Goal: Task Accomplishment & Management: Manage account settings

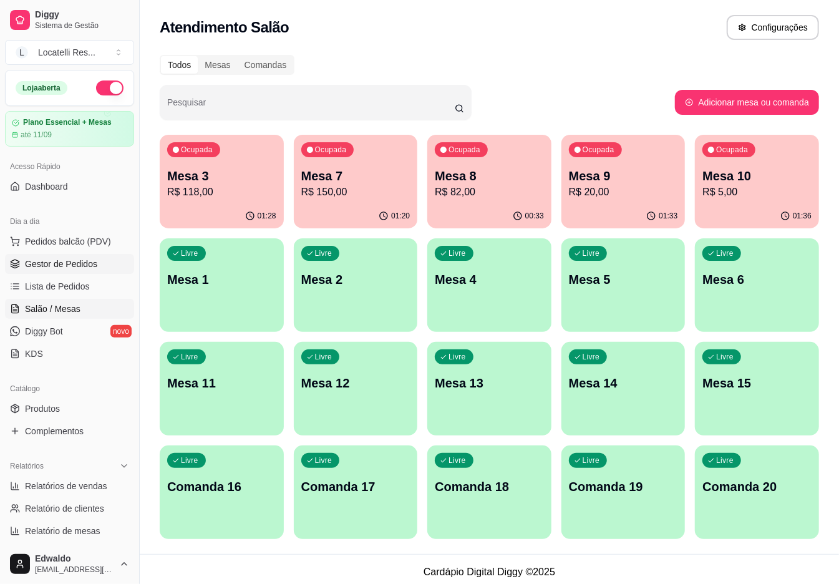
click at [36, 268] on span "Gestor de Pedidos" at bounding box center [61, 264] width 72 height 12
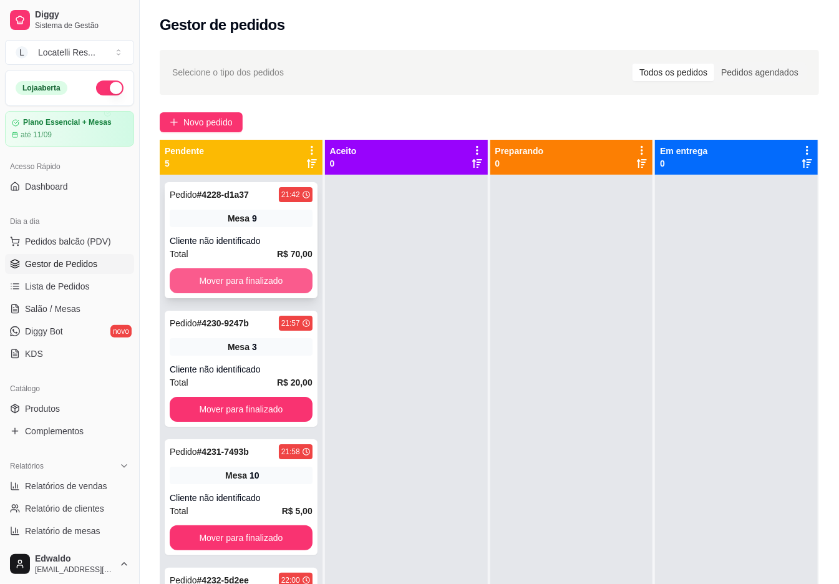
click at [235, 273] on button "Mover para finalizado" at bounding box center [241, 280] width 143 height 25
click at [279, 270] on button "Mover para finalizado" at bounding box center [241, 280] width 143 height 25
click at [273, 277] on button "Mover para finalizado" at bounding box center [241, 280] width 143 height 25
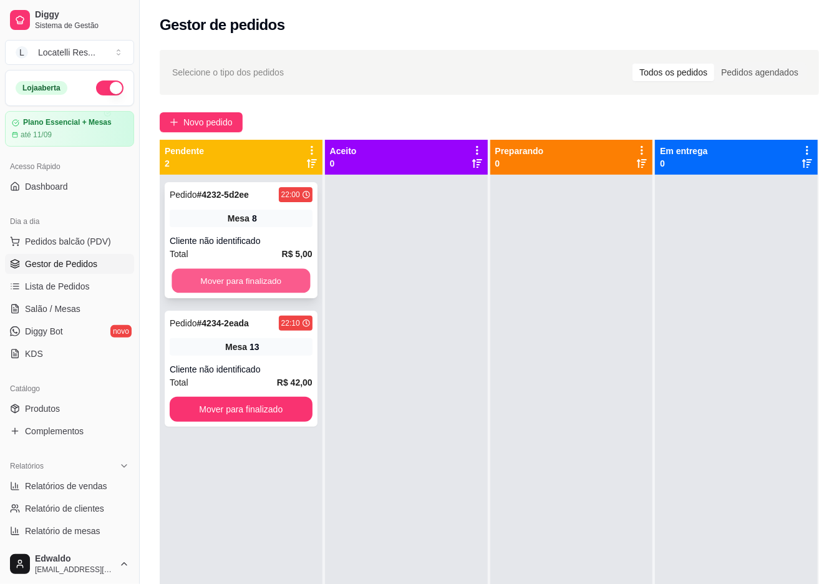
click at [269, 273] on button "Mover para finalizado" at bounding box center [240, 281] width 138 height 24
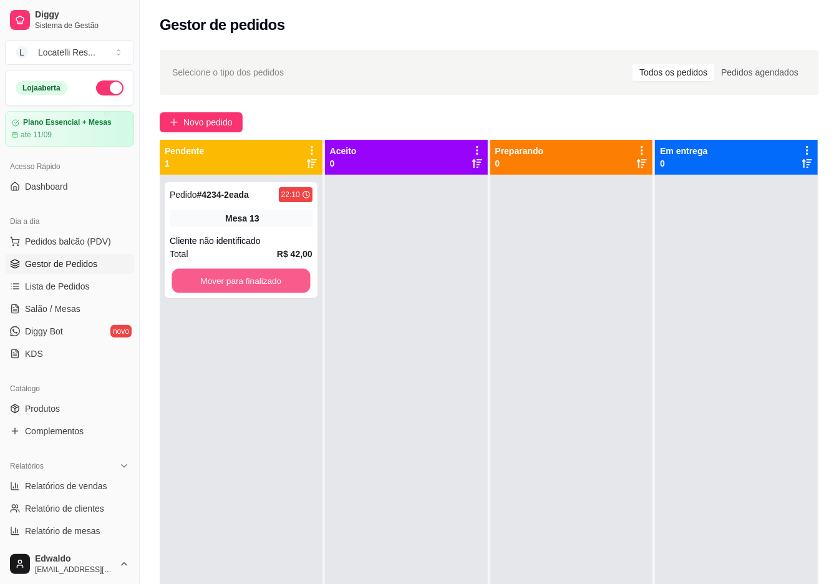
click at [269, 273] on button "Mover para finalizado" at bounding box center [240, 281] width 138 height 24
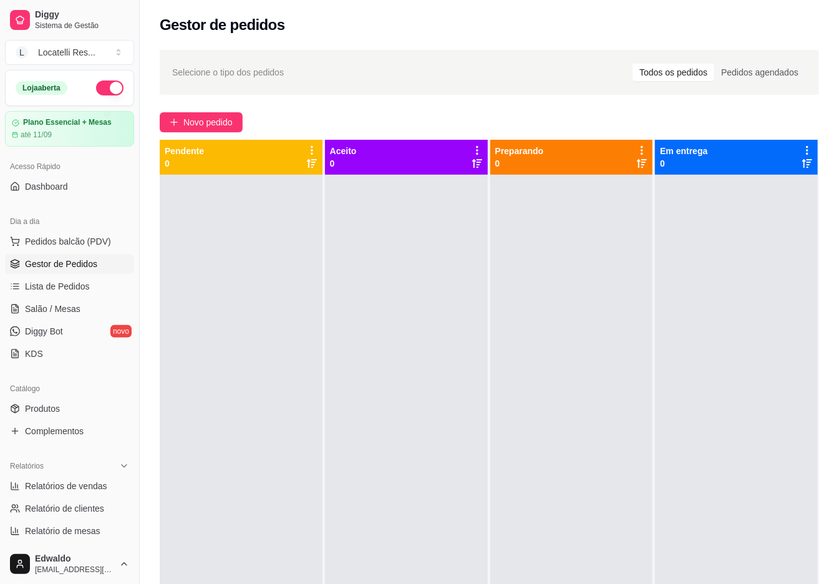
click at [64, 263] on span "Gestor de Pedidos" at bounding box center [61, 264] width 72 height 12
click at [66, 307] on span "Salão / Mesas" at bounding box center [52, 308] width 55 height 12
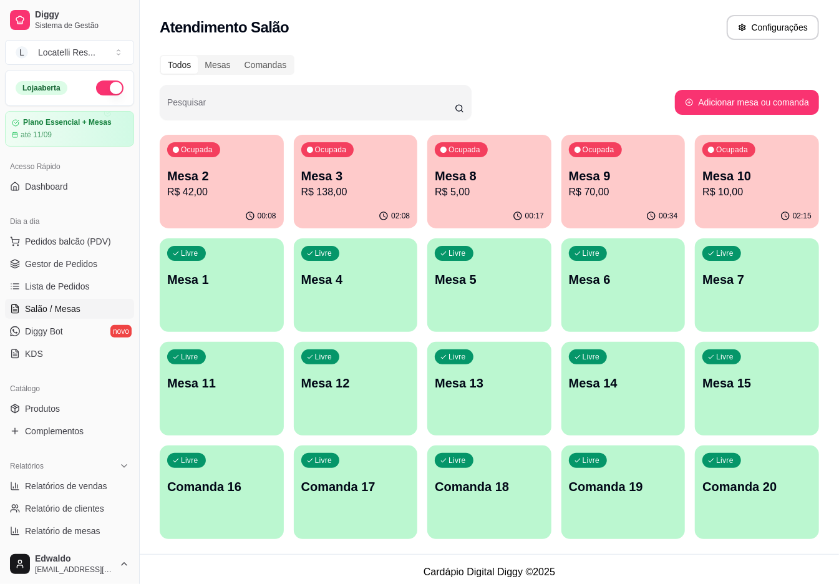
click at [483, 200] on div "Ocupada Mesa 8 R$ 5,00" at bounding box center [489, 169] width 124 height 69
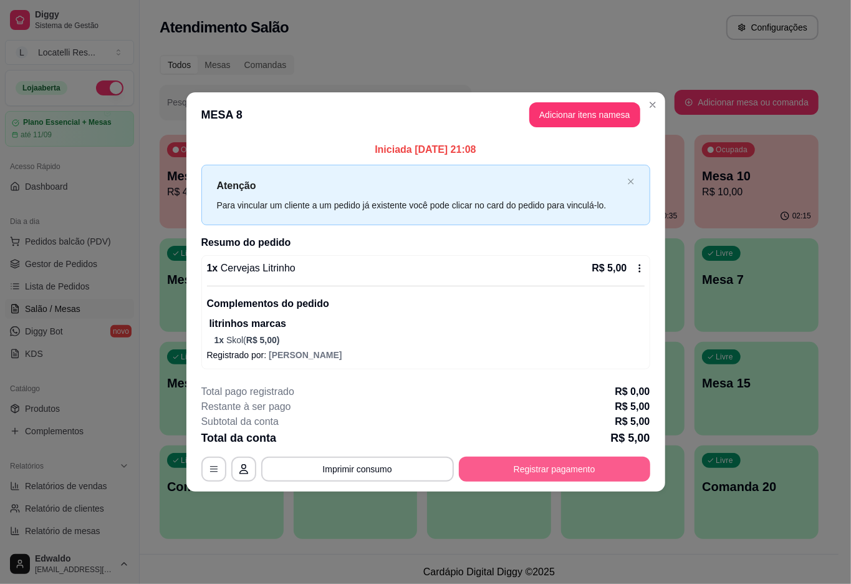
click at [557, 470] on button "Registrar pagamento" at bounding box center [554, 468] width 191 height 25
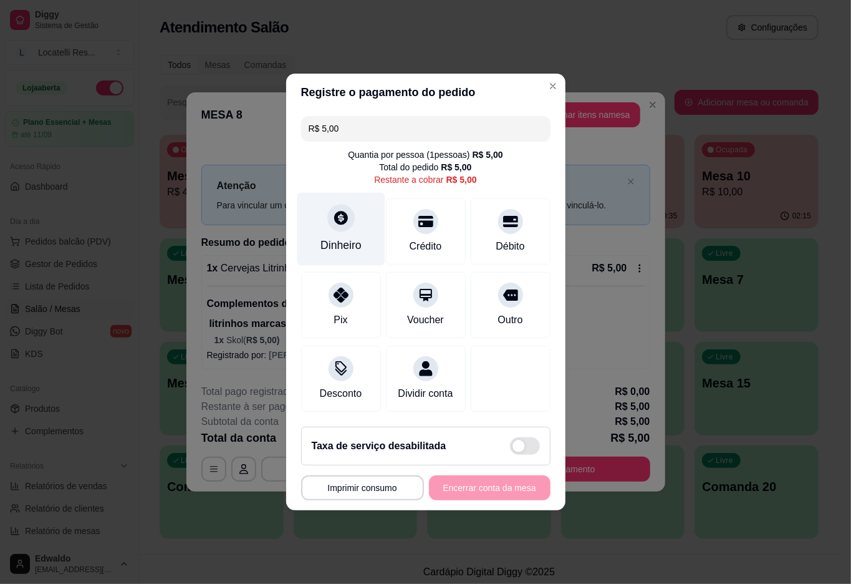
click at [338, 215] on icon at bounding box center [341, 218] width 14 height 14
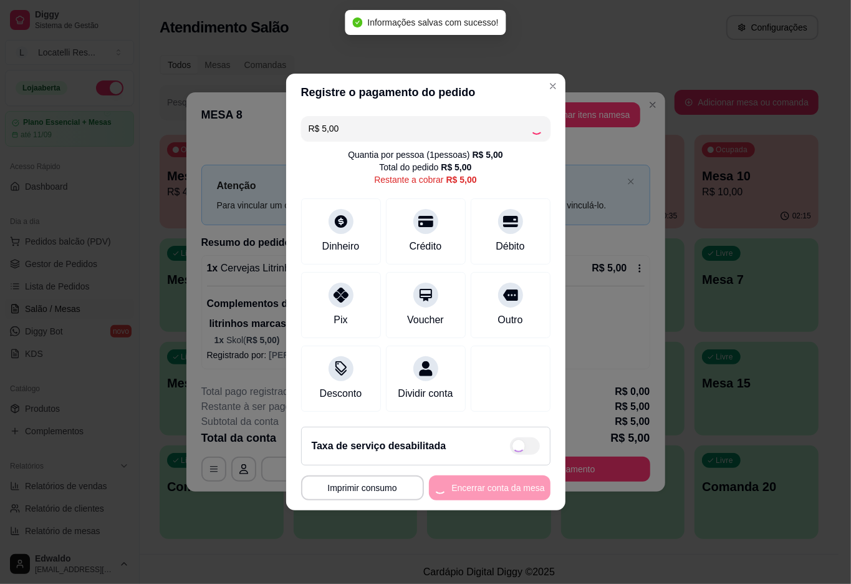
type input "R$ 0,00"
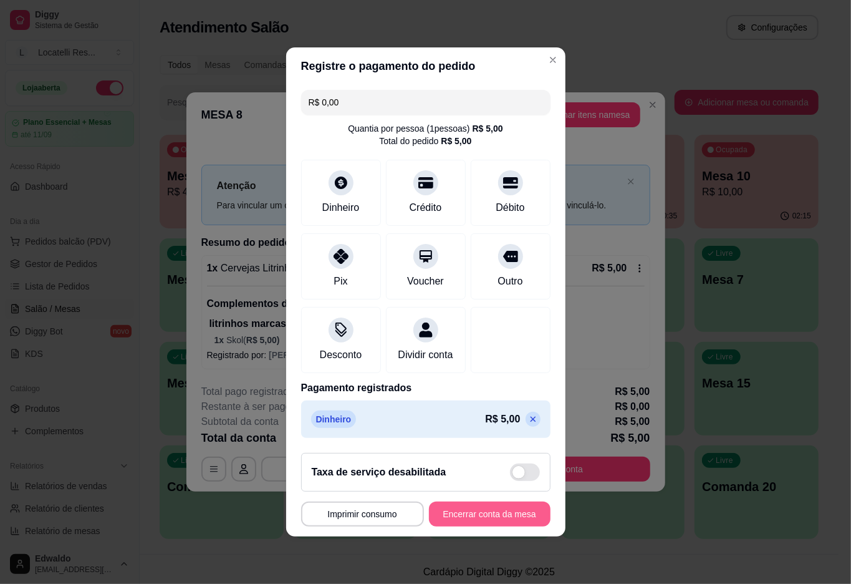
click at [486, 522] on button "Encerrar conta da mesa" at bounding box center [490, 513] width 122 height 25
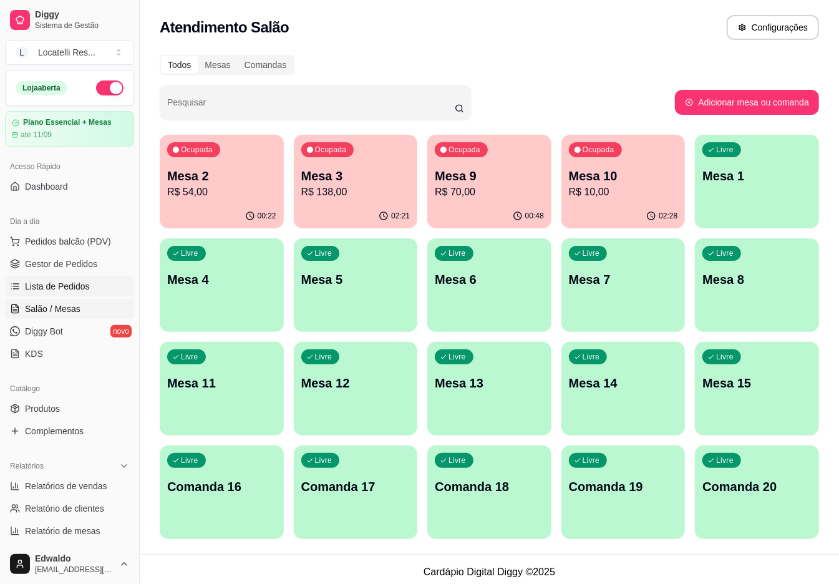
click at [70, 282] on span "Lista de Pedidos" at bounding box center [57, 286] width 65 height 12
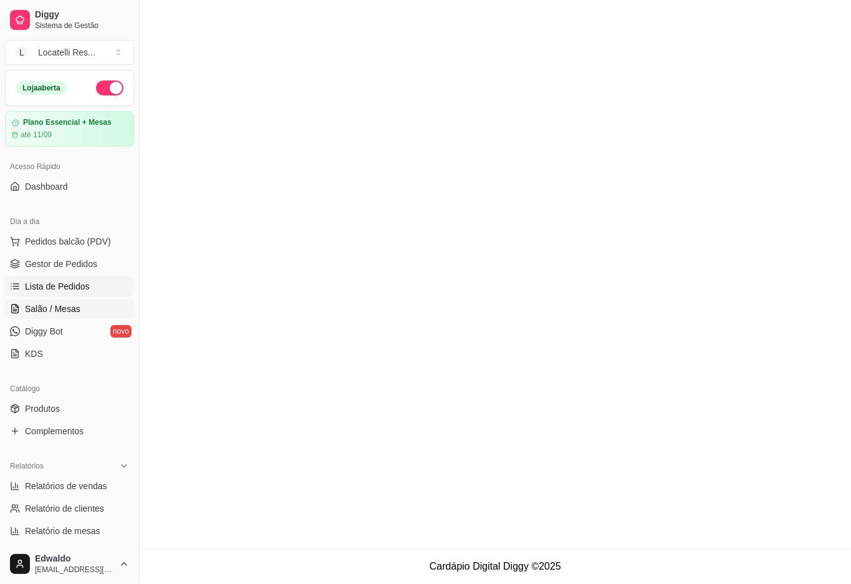
click at [64, 307] on span "Salão / Mesas" at bounding box center [52, 308] width 55 height 12
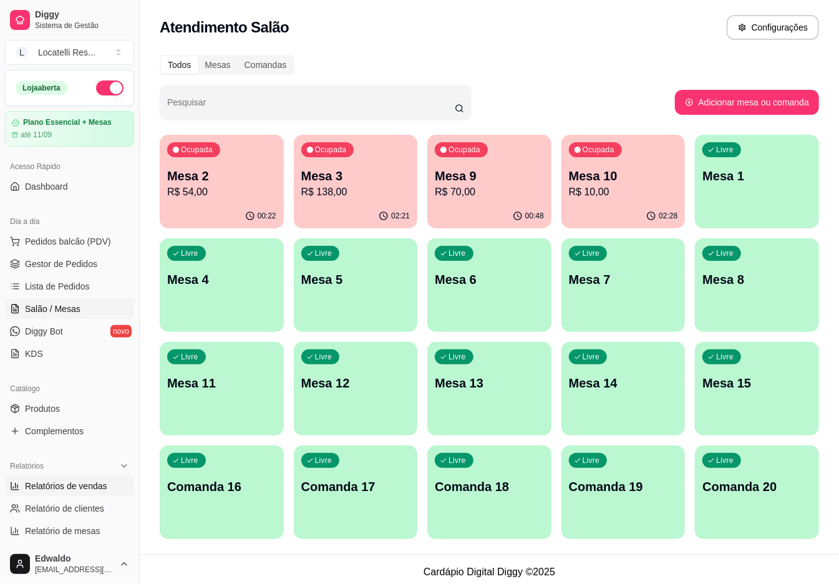
click at [83, 481] on span "Relatórios de vendas" at bounding box center [66, 486] width 82 height 12
select select "ALL"
select select "0"
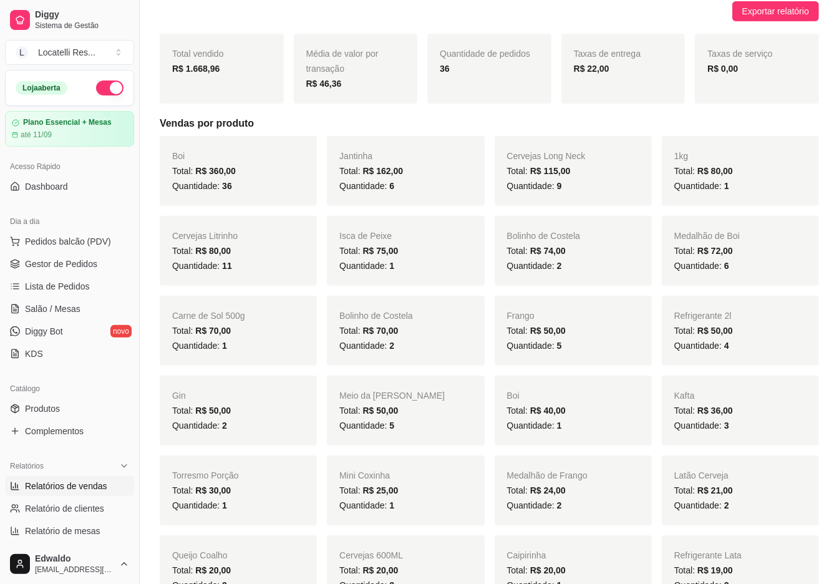
scroll to position [166, 0]
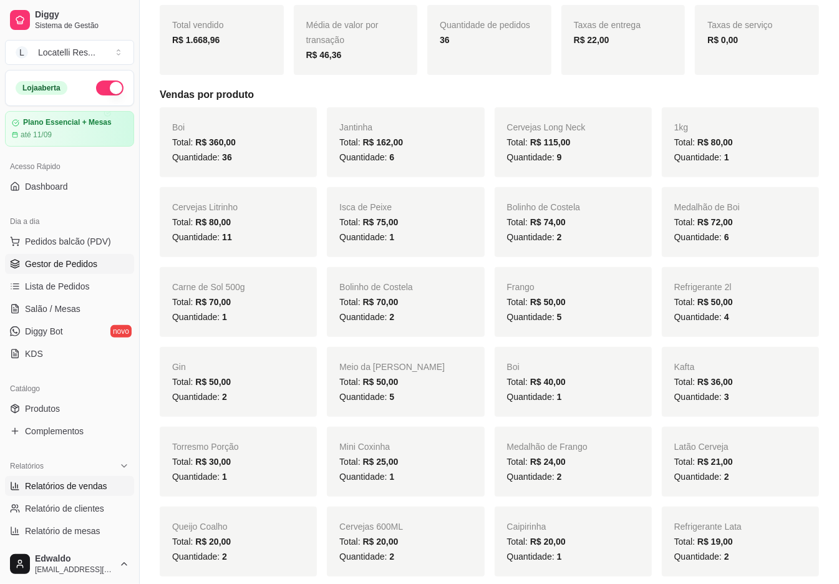
click at [62, 258] on span "Gestor de Pedidos" at bounding box center [61, 264] width 72 height 12
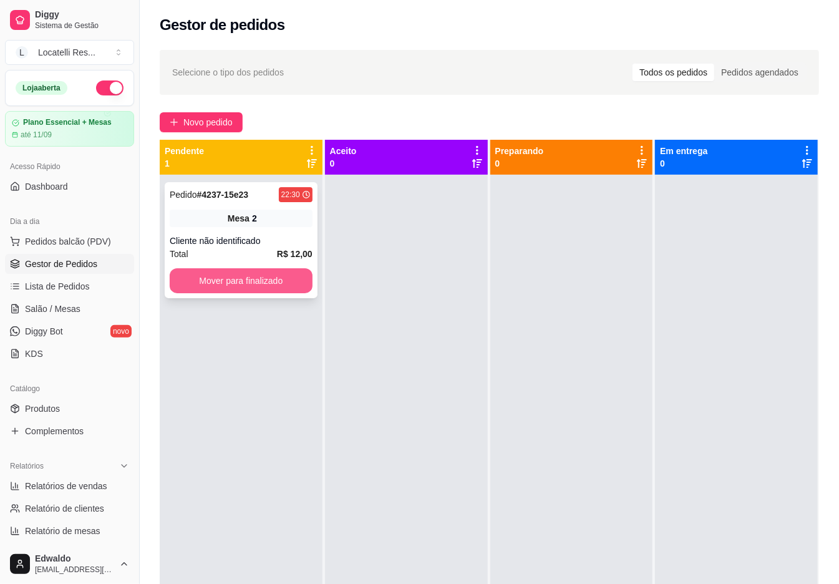
click at [257, 290] on button "Mover para finalizado" at bounding box center [241, 280] width 143 height 25
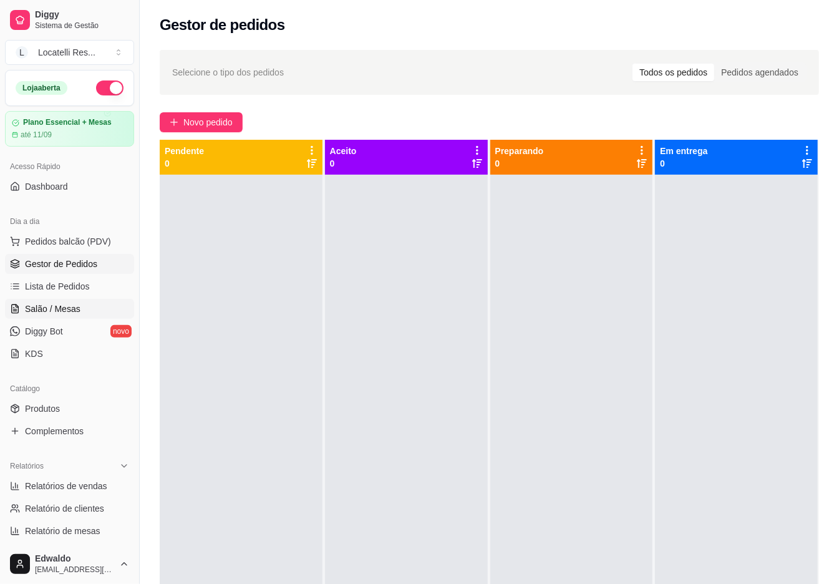
click at [65, 309] on span "Salão / Mesas" at bounding box center [52, 308] width 55 height 12
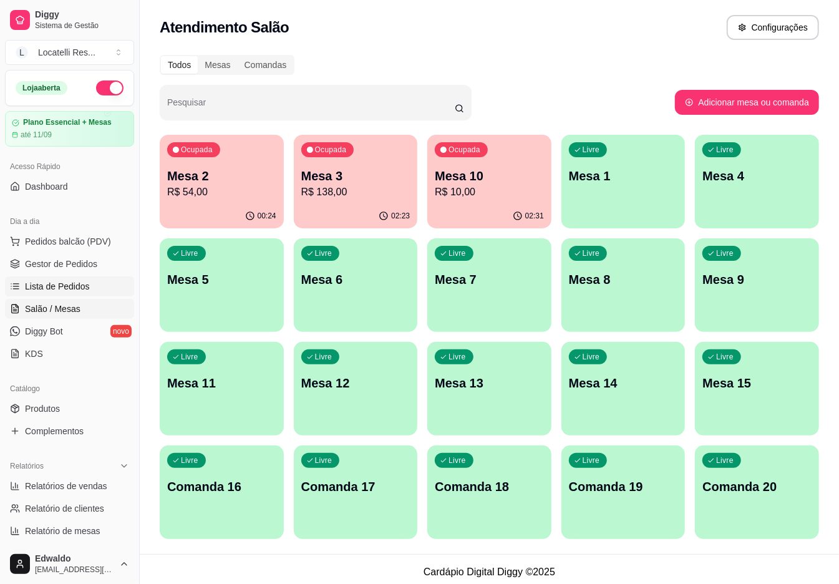
click at [50, 282] on span "Lista de Pedidos" at bounding box center [57, 286] width 65 height 12
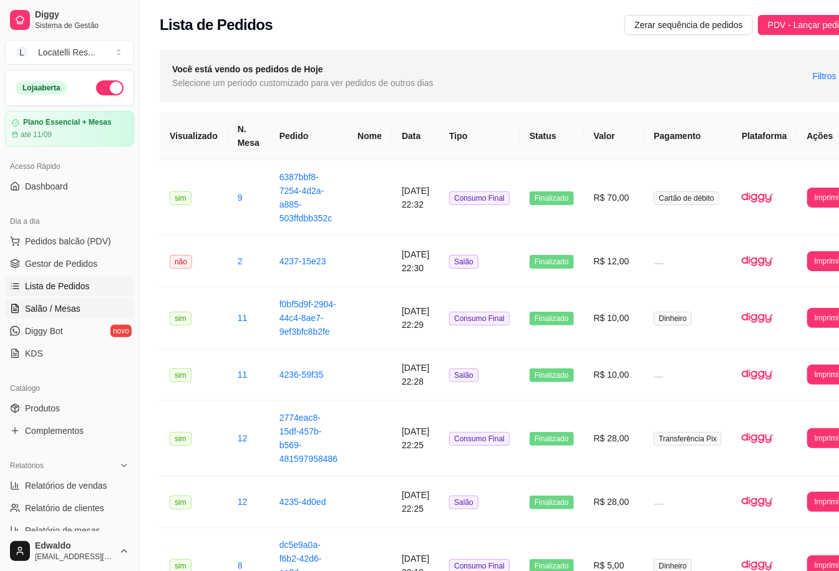
click at [54, 307] on span "Salão / Mesas" at bounding box center [52, 308] width 55 height 12
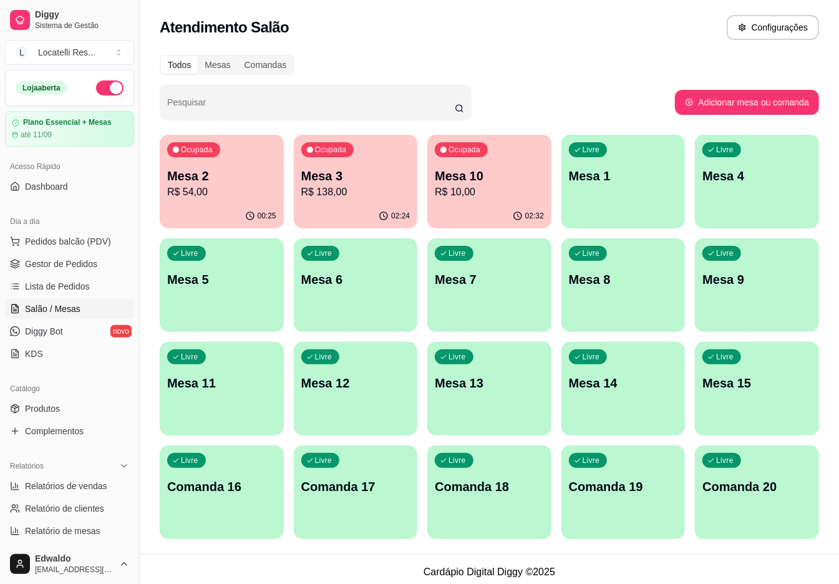
click at [310, 198] on p "R$ 138,00" at bounding box center [355, 192] width 109 height 15
click at [193, 210] on div "00:34" at bounding box center [222, 216] width 124 height 24
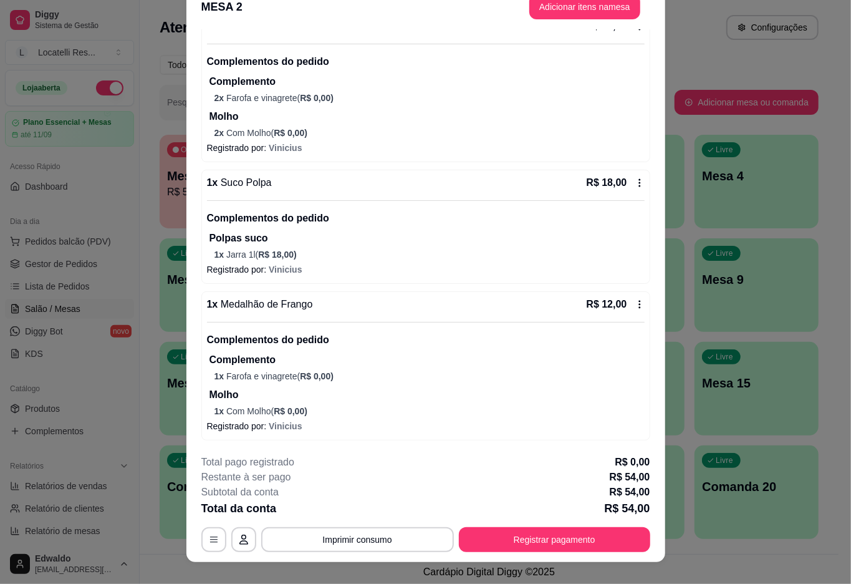
scroll to position [36, 0]
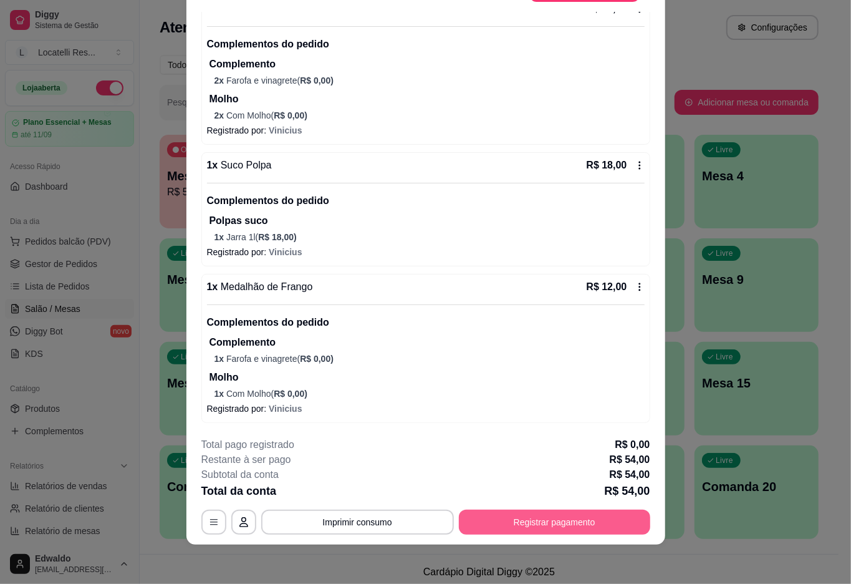
click at [497, 518] on button "Registrar pagamento" at bounding box center [554, 521] width 191 height 25
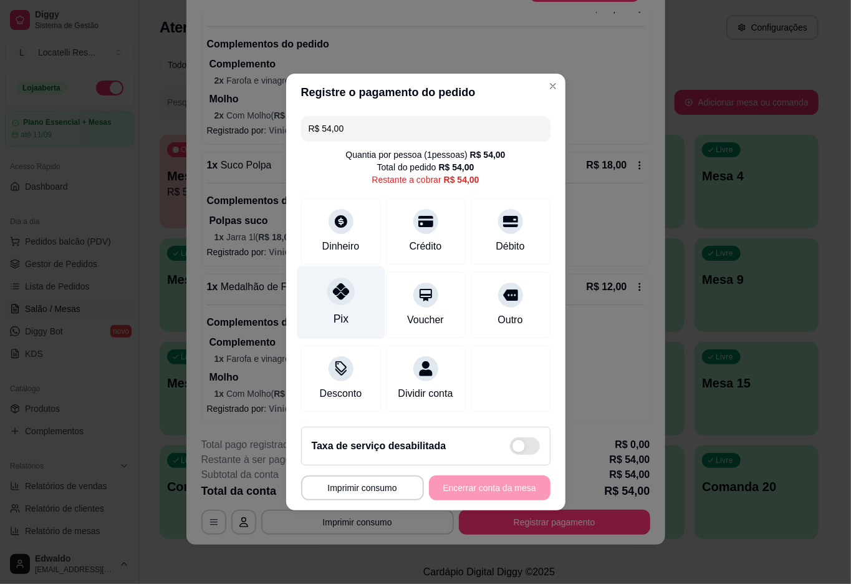
click at [343, 300] on div "Pix" at bounding box center [341, 302] width 88 height 73
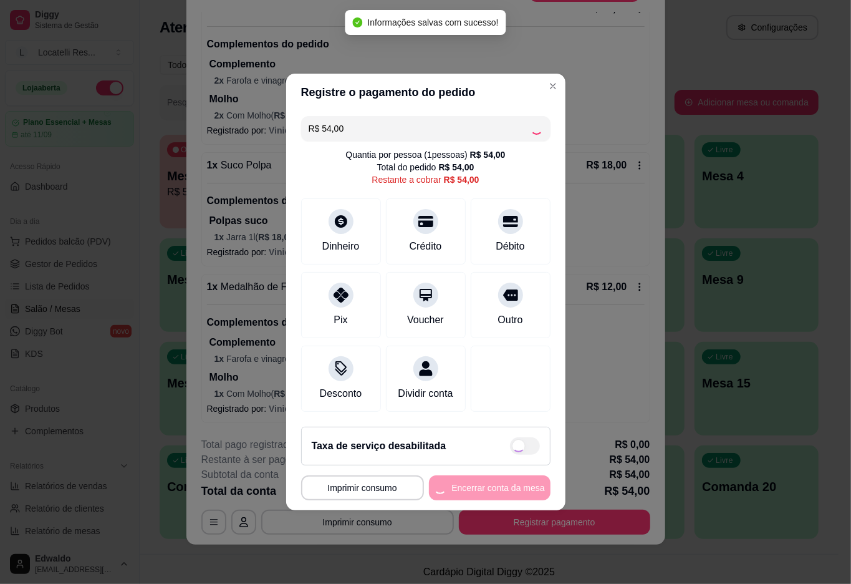
type input "R$ 0,00"
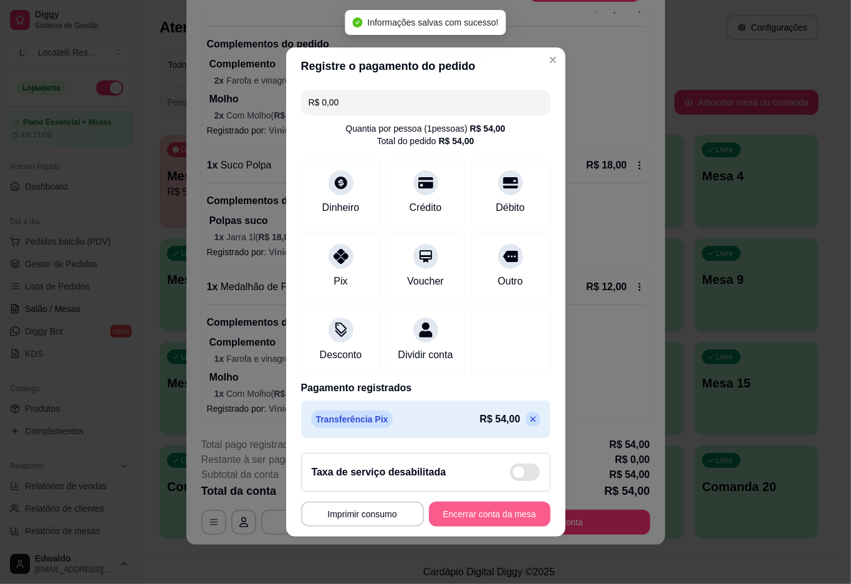
click at [485, 514] on button "Encerrar conta da mesa" at bounding box center [490, 513] width 122 height 25
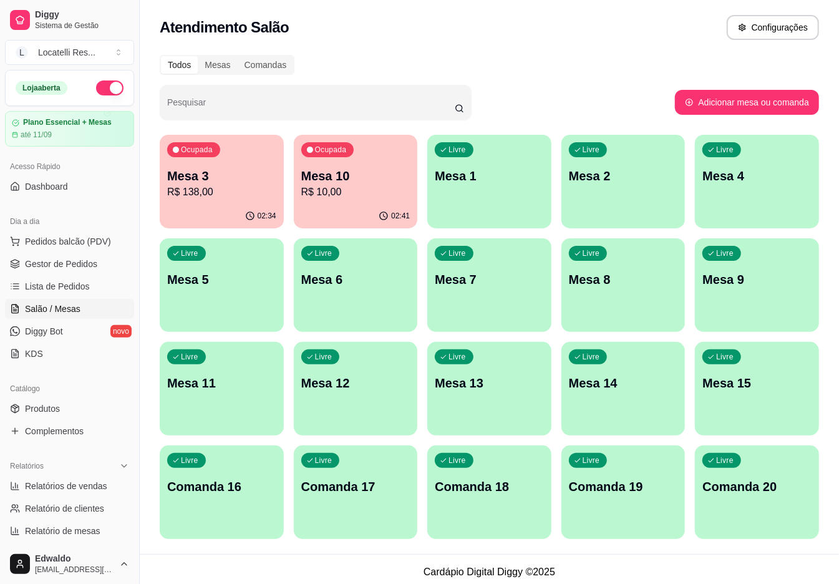
click at [246, 193] on p "R$ 138,00" at bounding box center [221, 192] width 109 height 15
click at [333, 206] on div "02:41" at bounding box center [356, 216] width 124 height 24
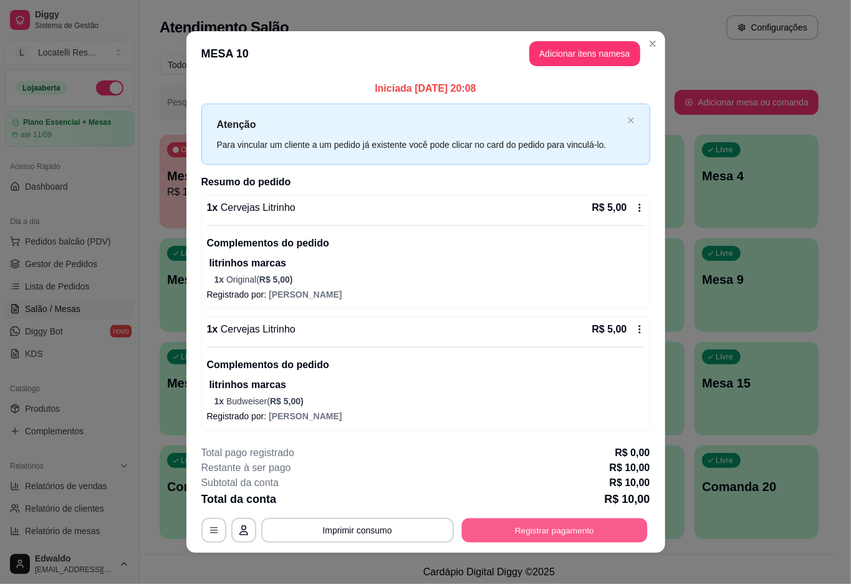
click at [575, 530] on button "Registrar pagamento" at bounding box center [554, 530] width 186 height 24
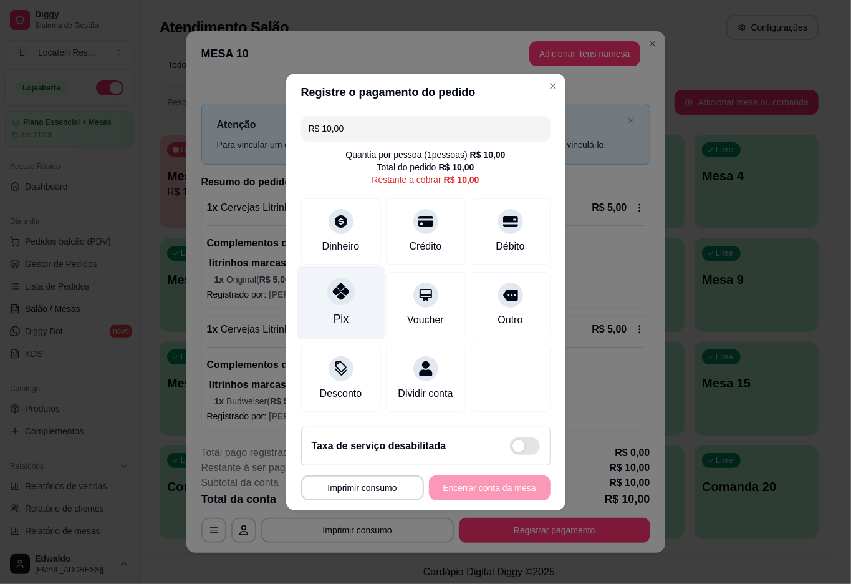
click at [343, 287] on icon at bounding box center [340, 291] width 16 height 16
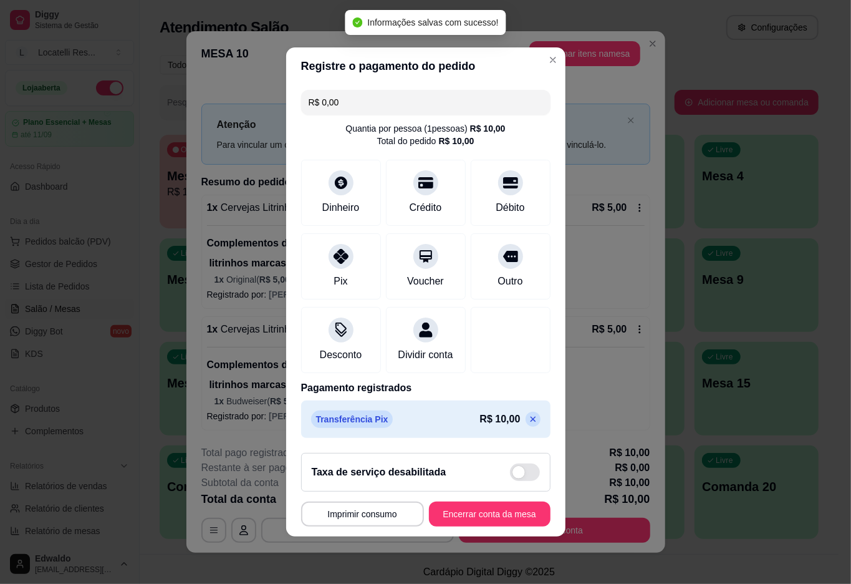
type input "R$ 0,00"
click at [499, 536] on footer "**********" at bounding box center [425, 490] width 279 height 94
click at [499, 526] on button "Encerrar conta da mesa" at bounding box center [490, 513] width 122 height 25
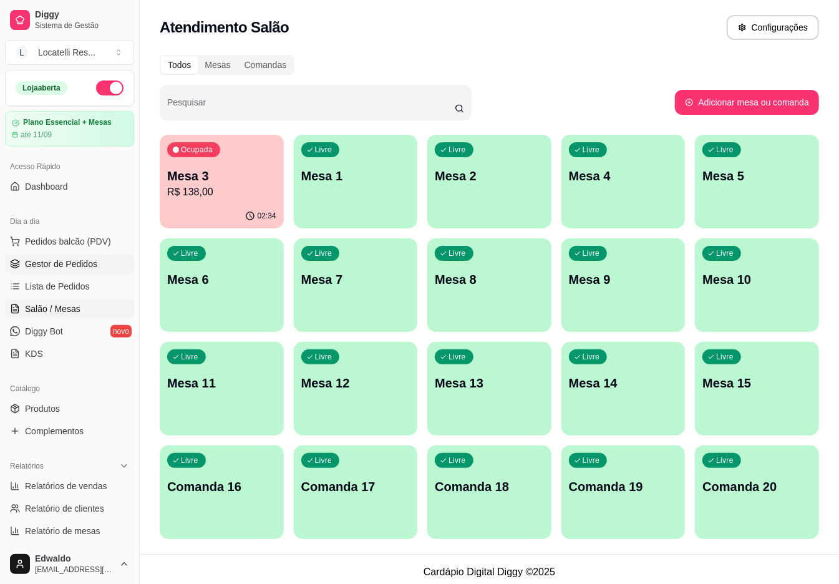
click at [36, 263] on span "Gestor de Pedidos" at bounding box center [61, 264] width 72 height 12
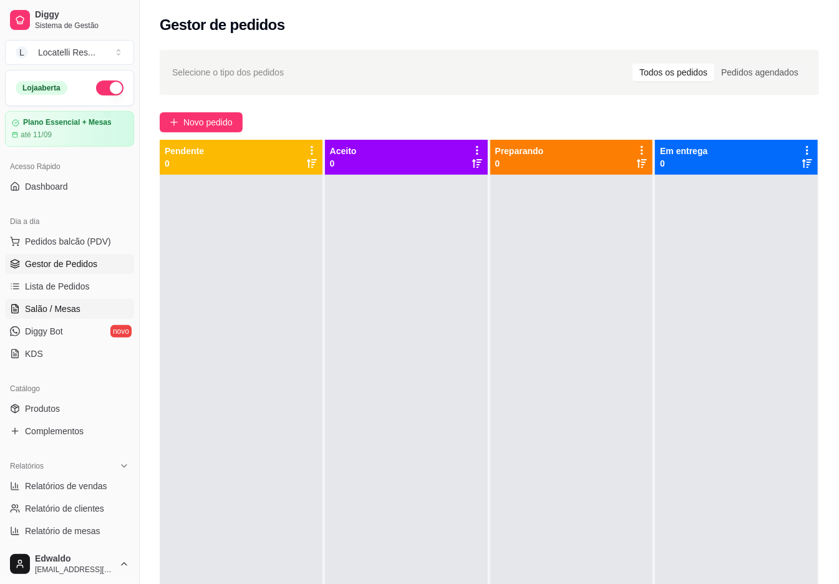
click at [76, 303] on span "Salão / Mesas" at bounding box center [52, 308] width 55 height 12
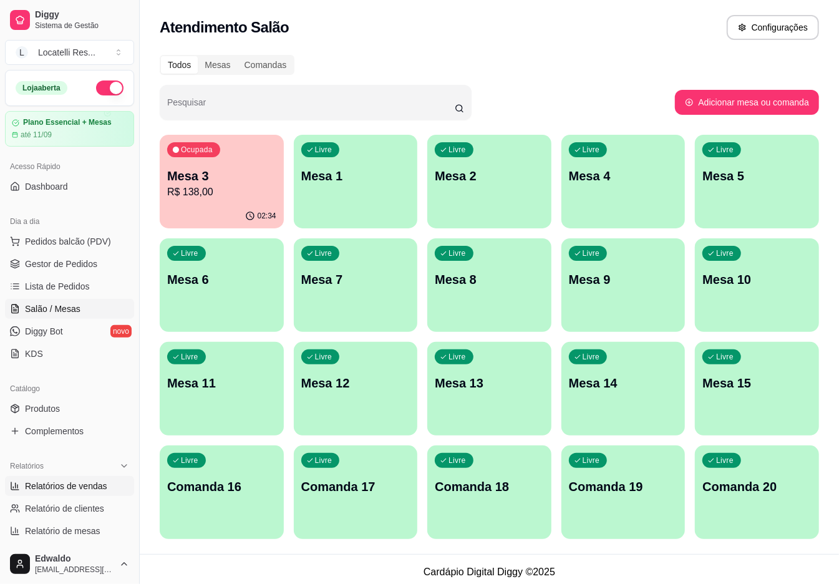
click at [80, 487] on span "Relatórios de vendas" at bounding box center [66, 486] width 82 height 12
select select "ALL"
select select "0"
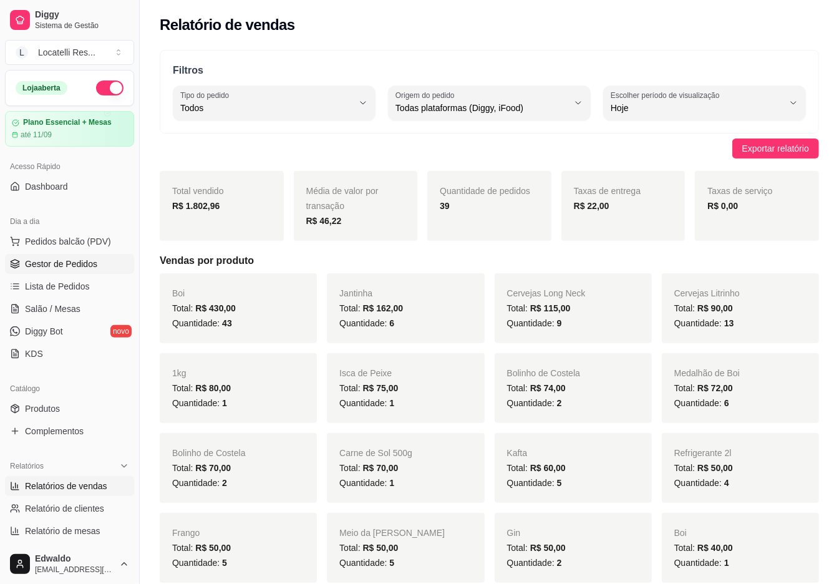
click at [55, 264] on span "Gestor de Pedidos" at bounding box center [61, 264] width 72 height 12
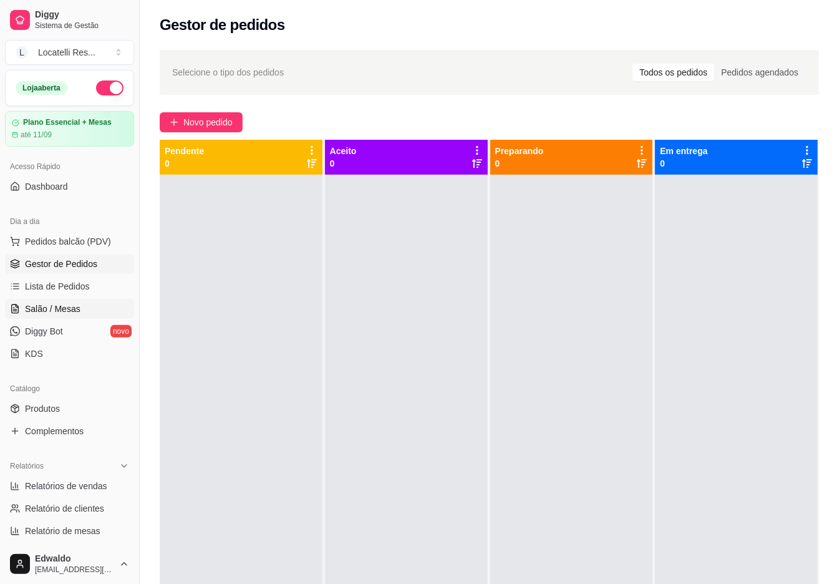
click at [51, 304] on span "Salão / Mesas" at bounding box center [52, 308] width 55 height 12
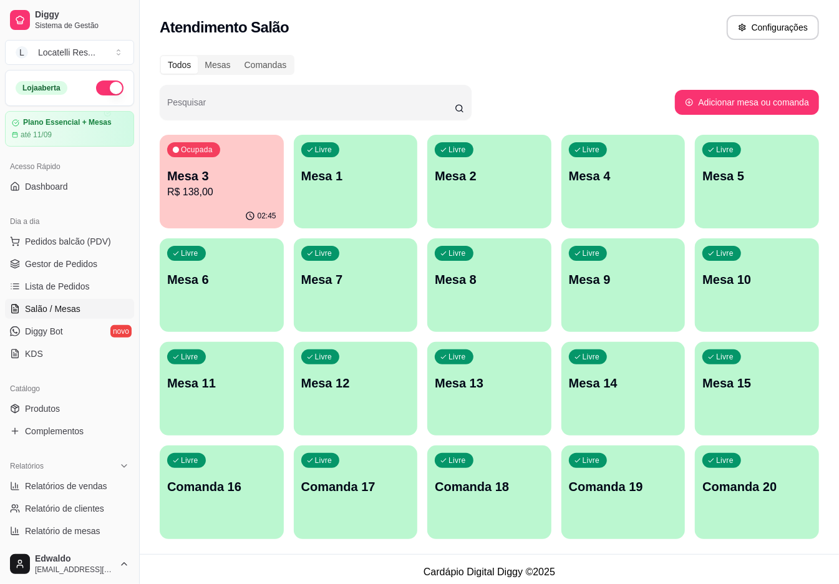
click at [245, 175] on p "Mesa 3" at bounding box center [221, 175] width 109 height 17
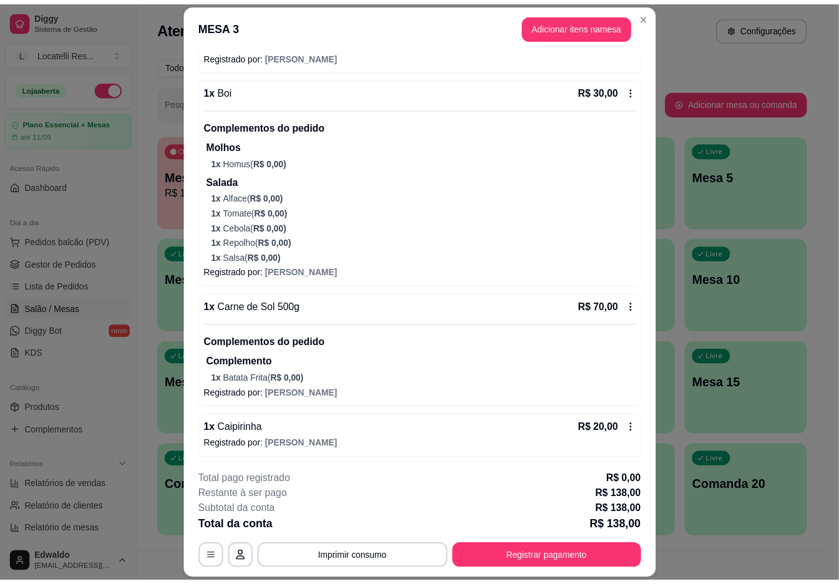
scroll to position [213, 0]
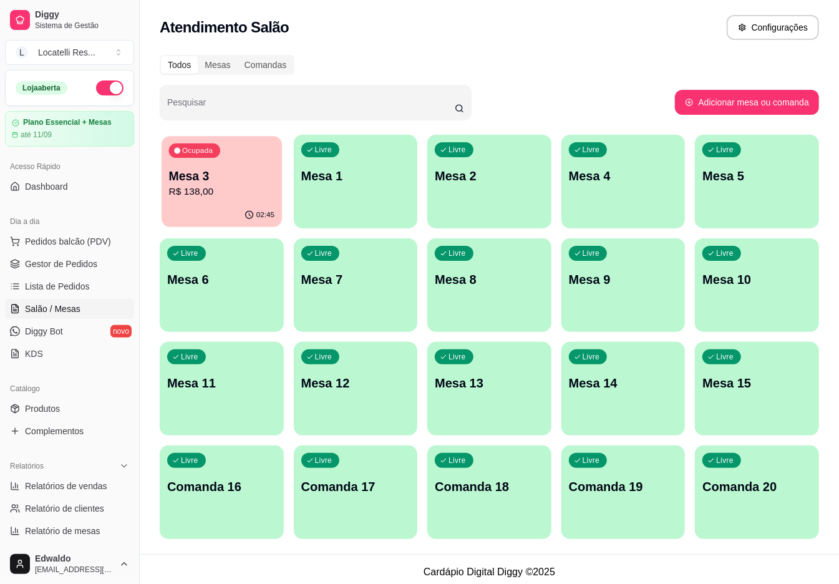
click at [180, 221] on div "02:45" at bounding box center [222, 215] width 120 height 24
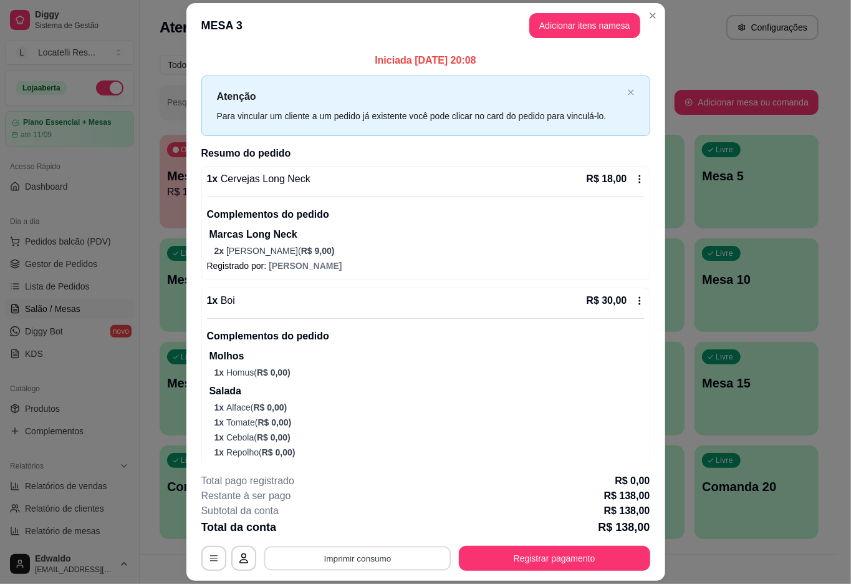
click at [367, 549] on button "Imprimir consumo" at bounding box center [357, 558] width 187 height 24
click at [355, 524] on button "IMPRESSORA pc" at bounding box center [354, 528] width 87 height 19
click at [562, 562] on button "Registrar pagamento" at bounding box center [554, 558] width 191 height 25
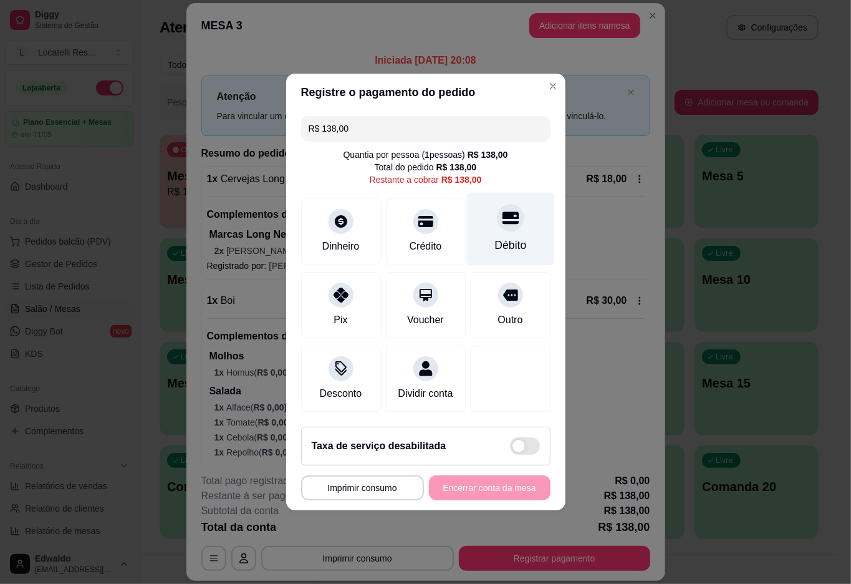
click at [499, 220] on div at bounding box center [510, 217] width 27 height 27
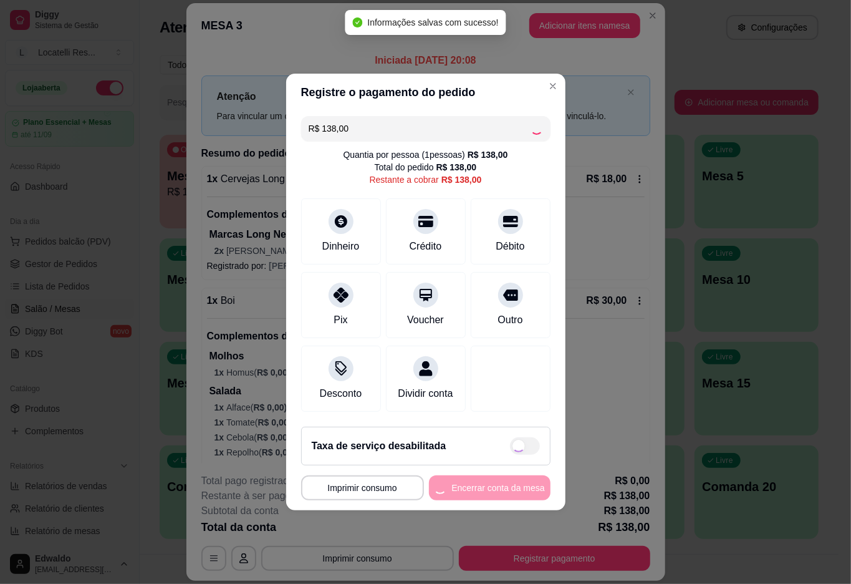
type input "R$ 0,00"
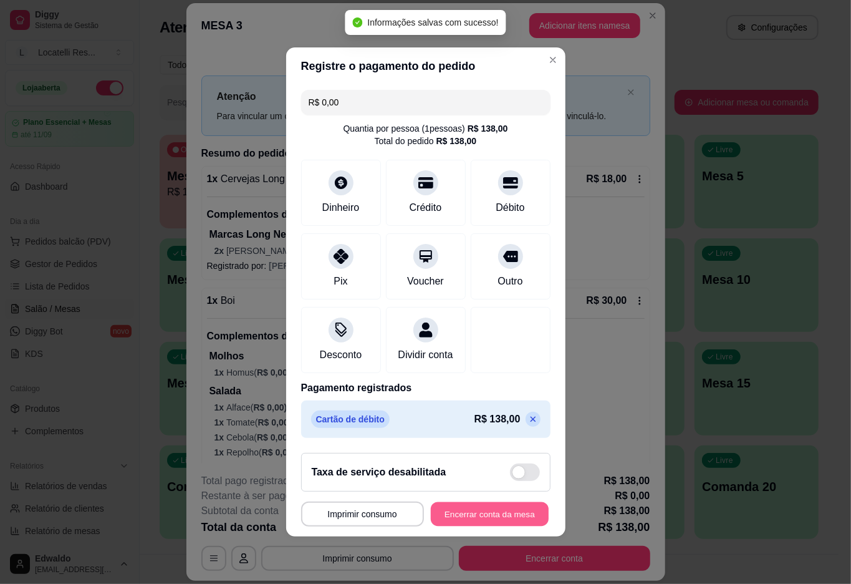
click at [485, 516] on button "Encerrar conta da mesa" at bounding box center [490, 514] width 118 height 24
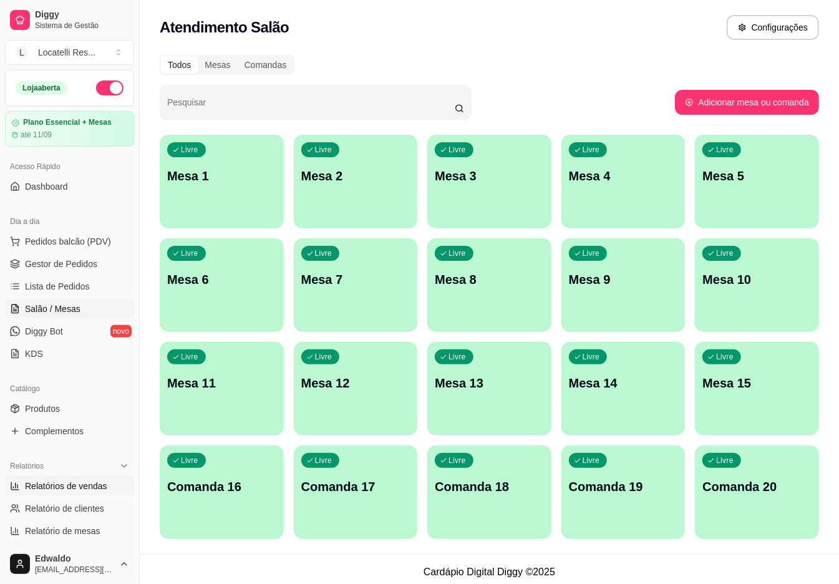
click at [92, 489] on span "Relatórios de vendas" at bounding box center [66, 486] width 82 height 12
select select "ALL"
select select "0"
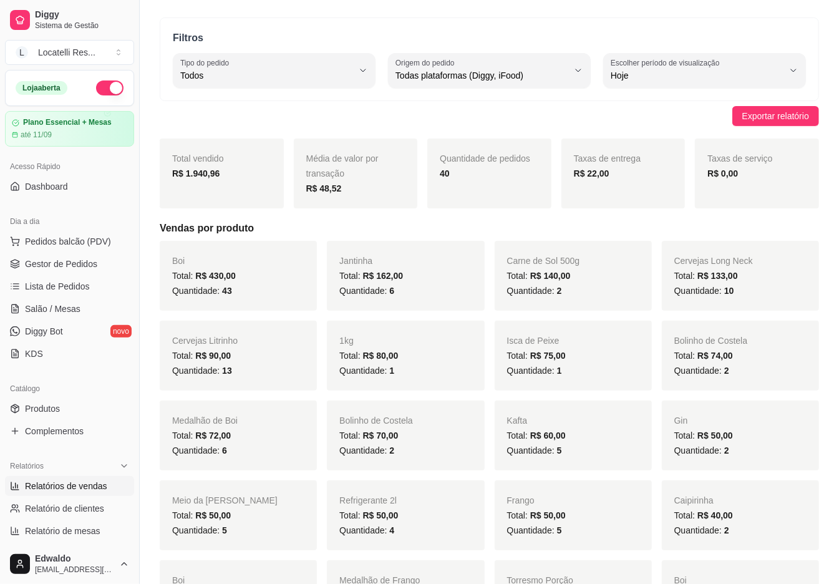
scroll to position [83, 0]
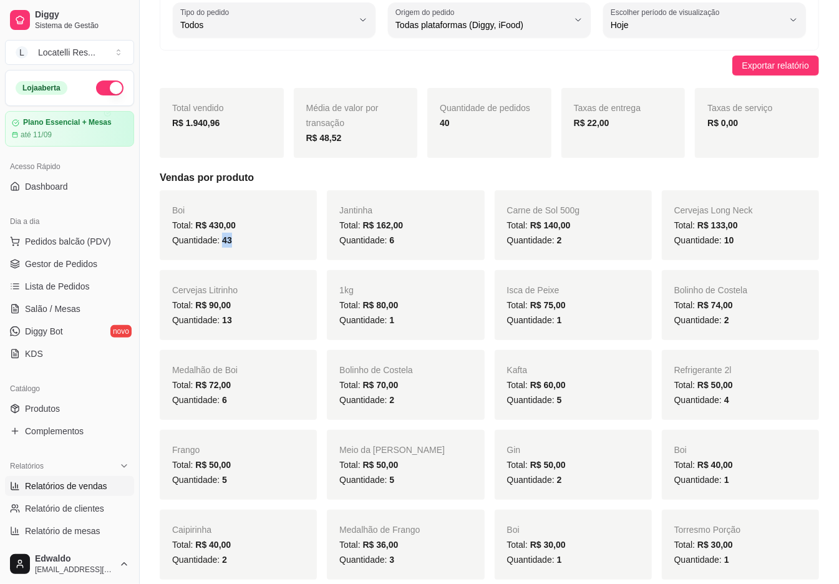
drag, startPoint x: 223, startPoint y: 239, endPoint x: 235, endPoint y: 242, distance: 12.7
click at [235, 242] on div "Quantidade: 43" at bounding box center [238, 240] width 132 height 15
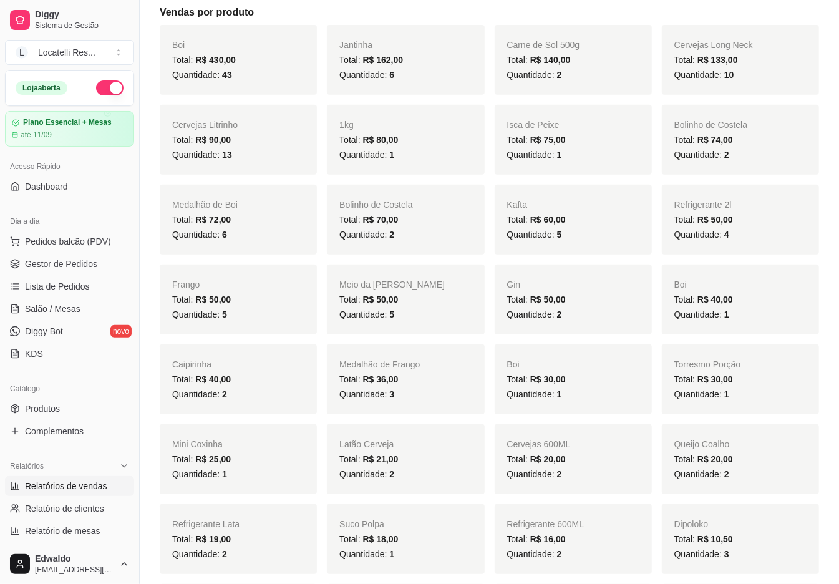
scroll to position [249, 0]
